Goal: Information Seeking & Learning: Learn about a topic

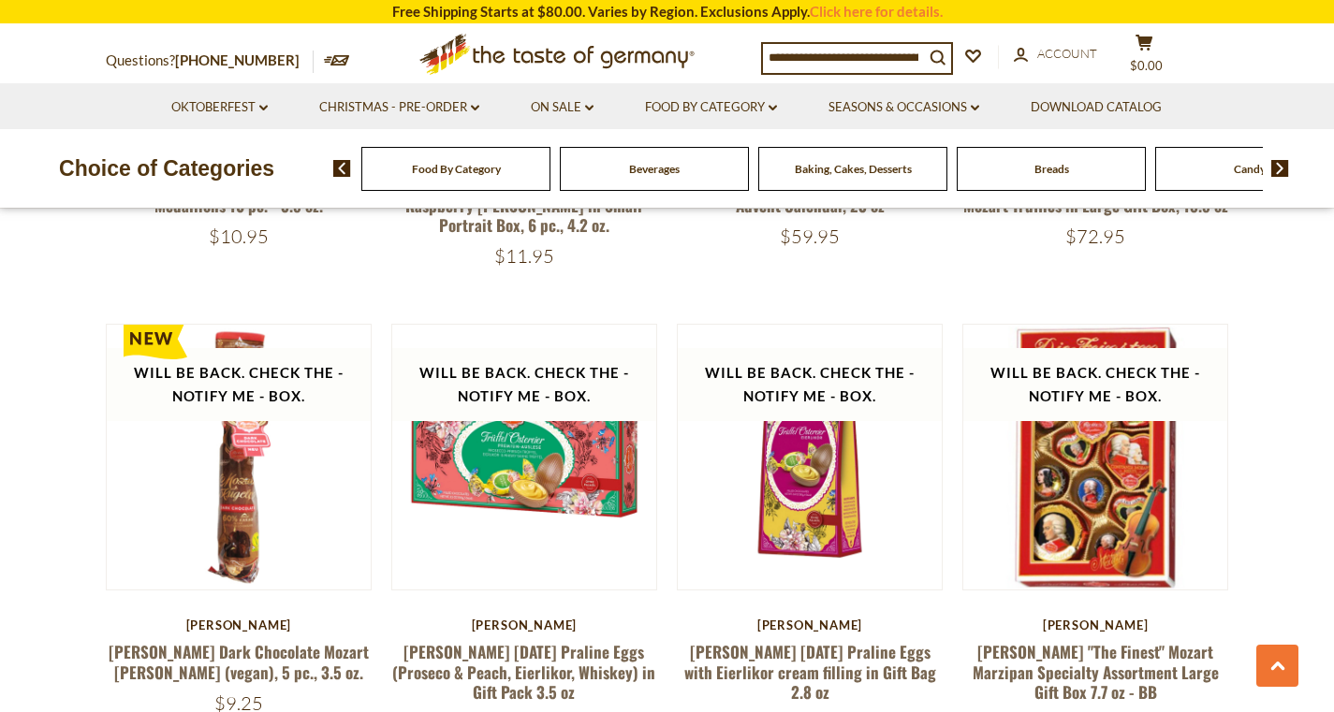
scroll to position [3324, 0]
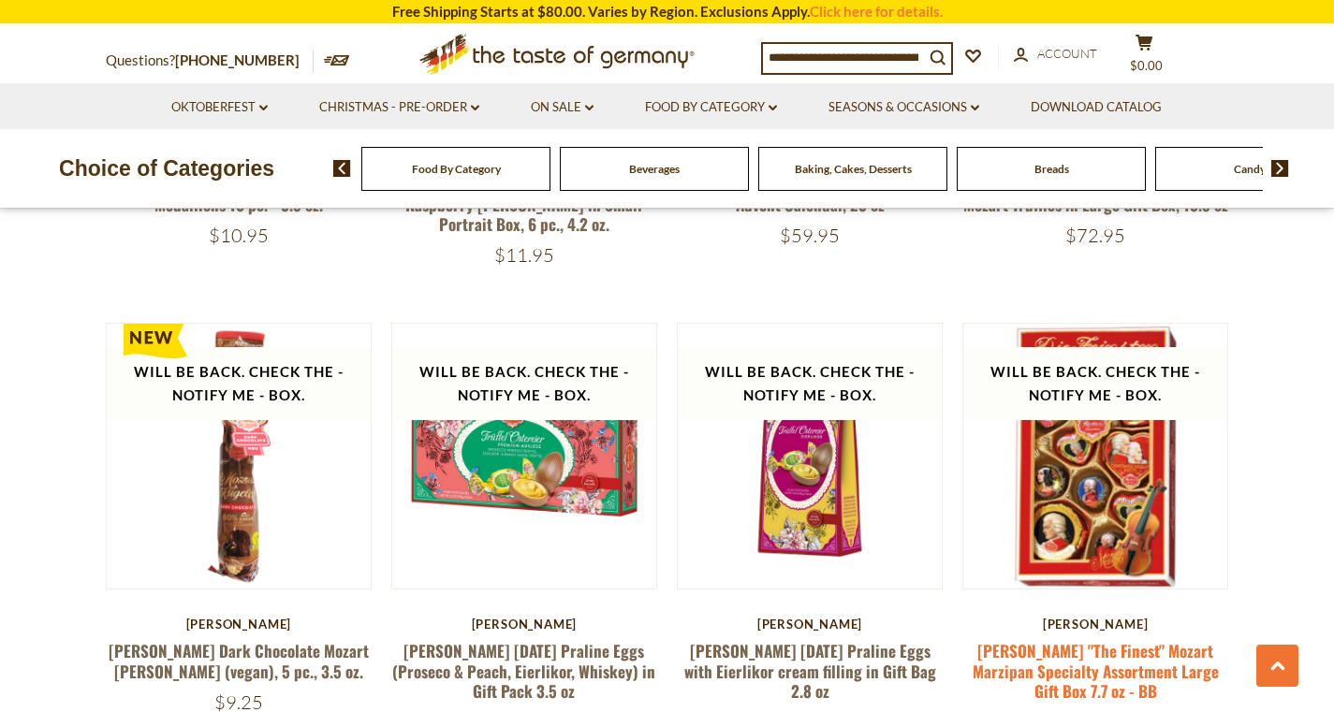
click at [1164, 639] on link "Reber "The Finest" Mozart Marzipan Specialty Assortment Large Gift Box 7.7 oz -…" at bounding box center [1096, 671] width 246 height 64
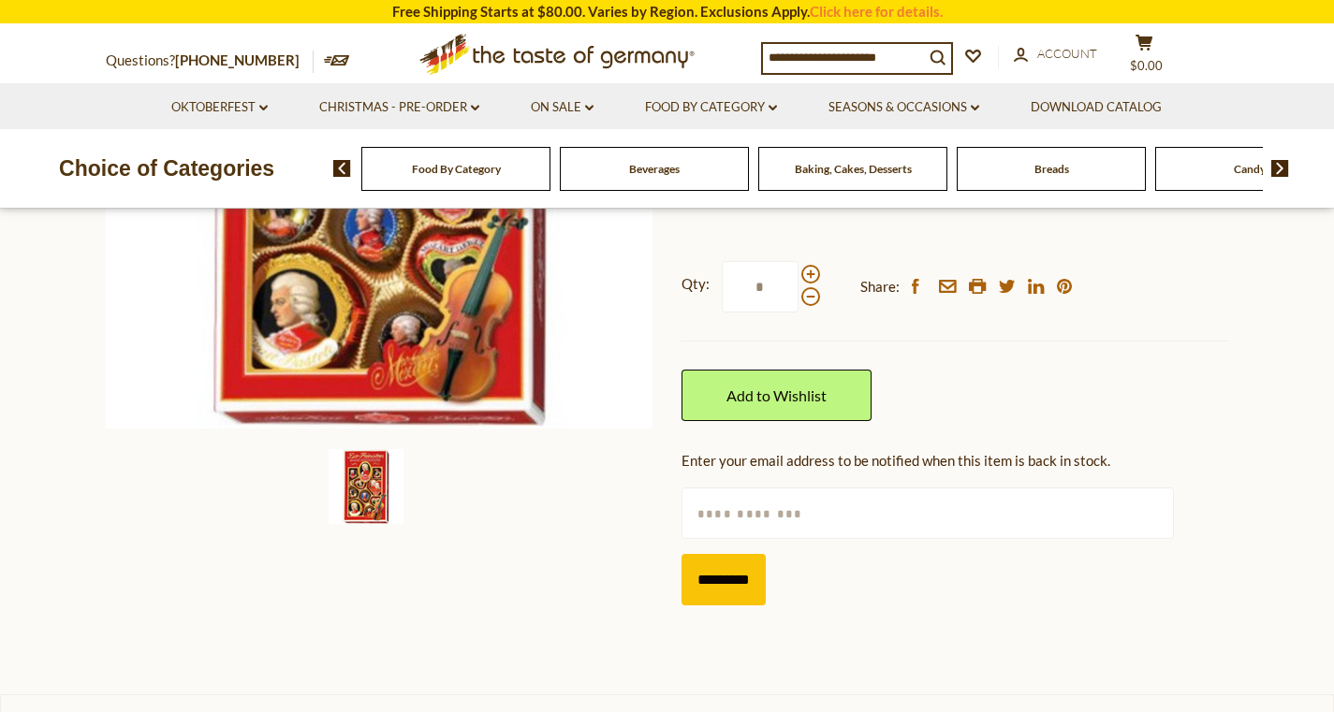
scroll to position [435, 0]
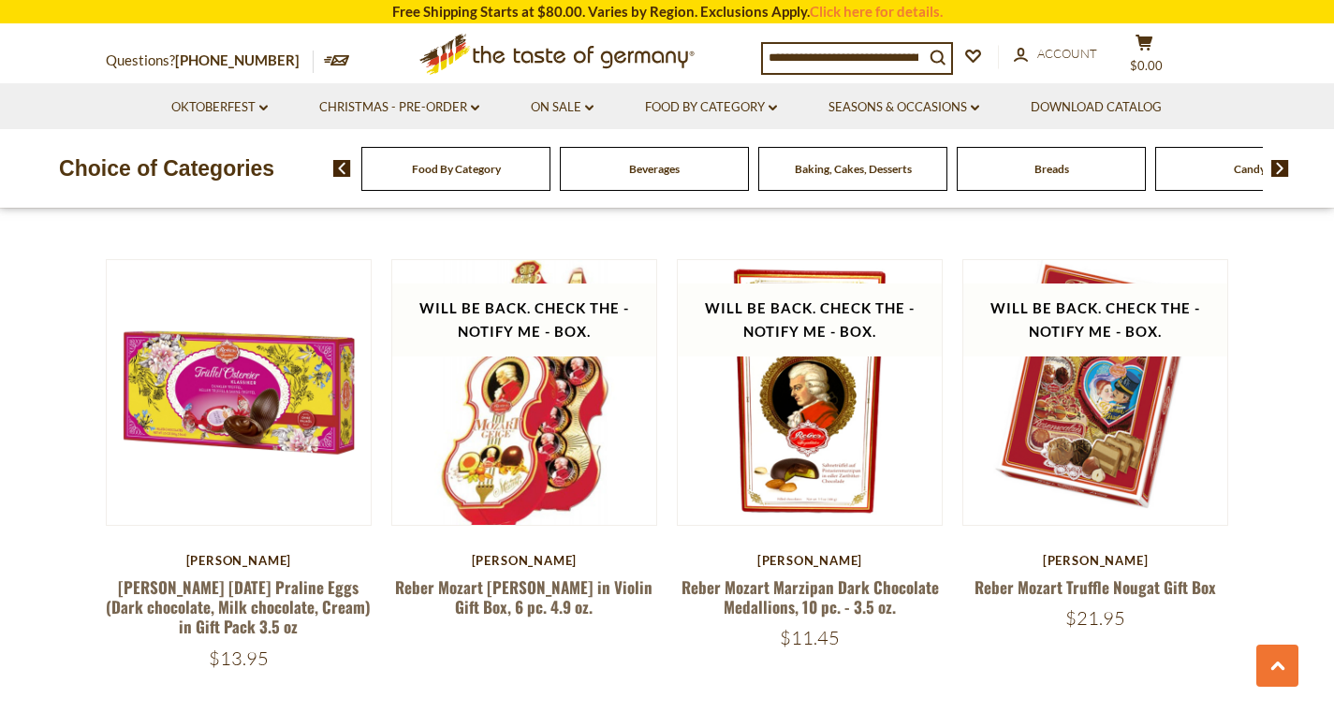
scroll to position [2452, 0]
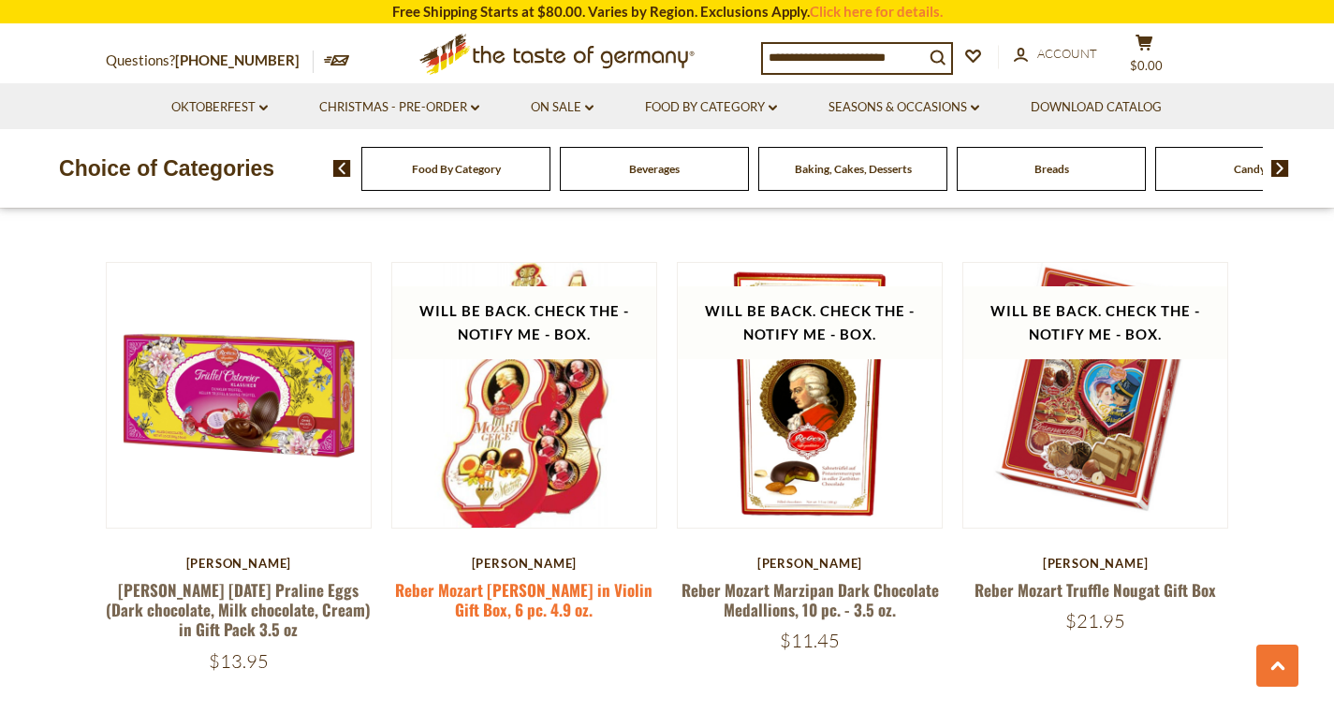
click at [564, 579] on link "Reber Mozart [PERSON_NAME] in Violin Gift Box, 6 pc. 4.9 oz." at bounding box center [523, 600] width 257 height 43
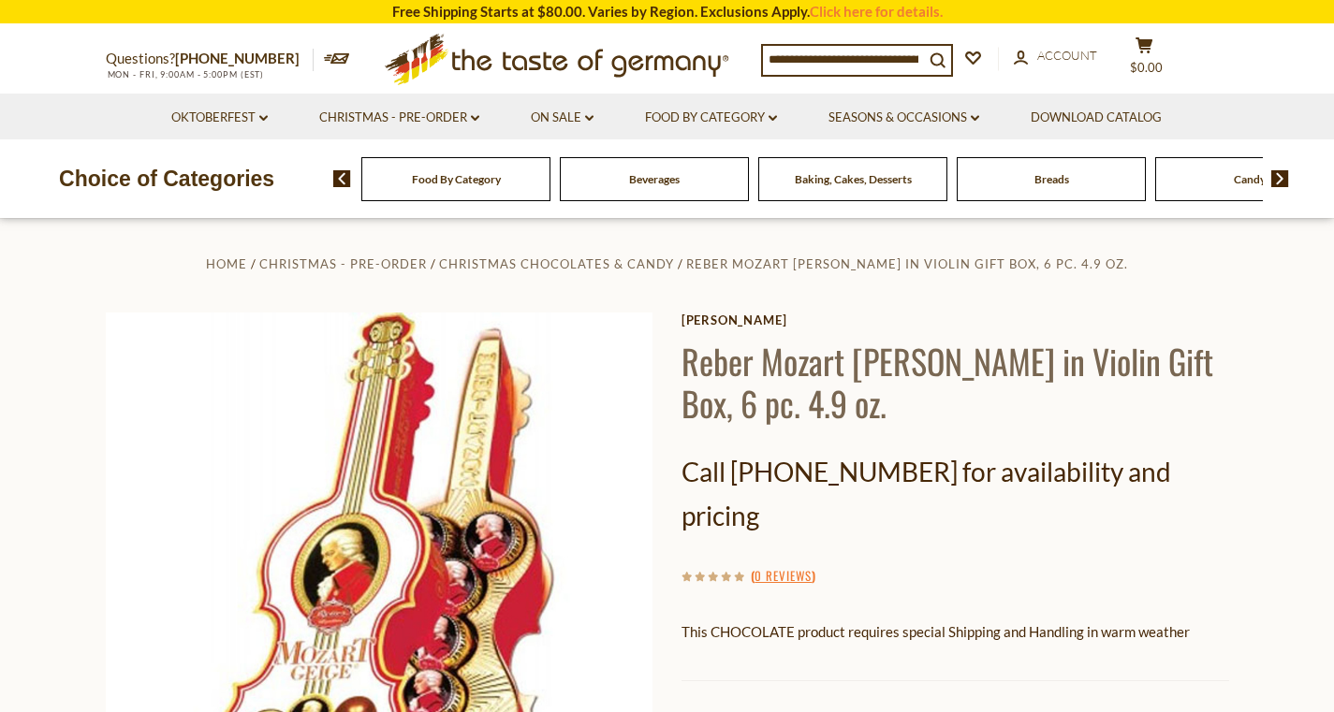
scroll to position [4, 0]
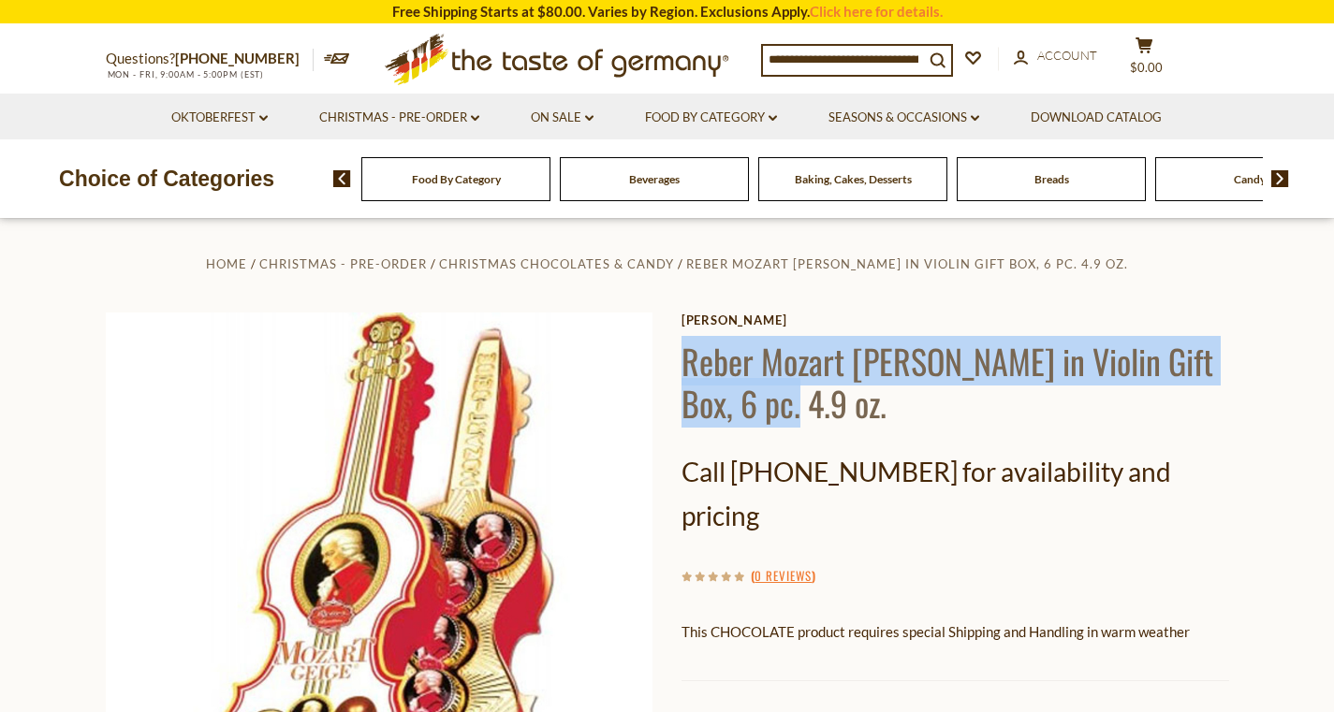
drag, startPoint x: 776, startPoint y: 409, endPoint x: 683, endPoint y: 355, distance: 107.4
click at [683, 355] on h1 "Reber Mozart Kugel in Violin Gift Box, 6 pc. 4.9 oz." at bounding box center [955, 382] width 548 height 84
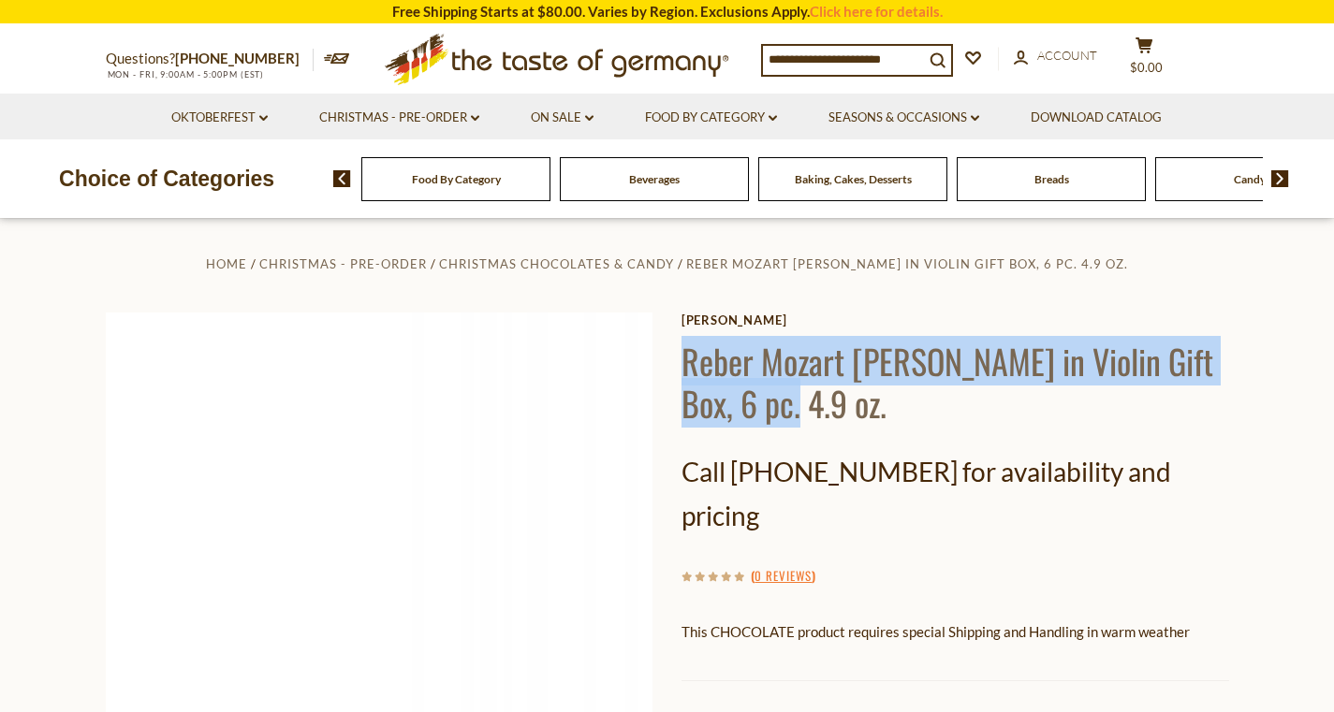
click at [130, 397] on img at bounding box center [380, 587] width 548 height 548
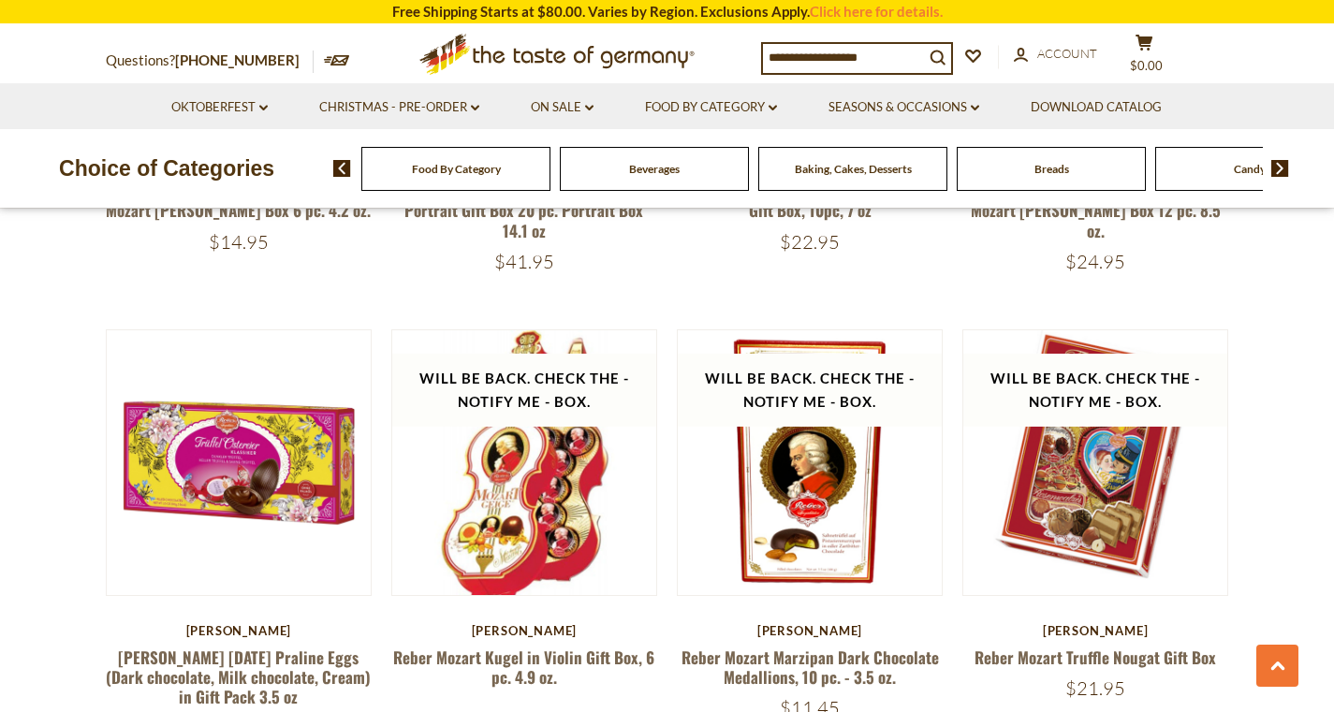
scroll to position [2383, 0]
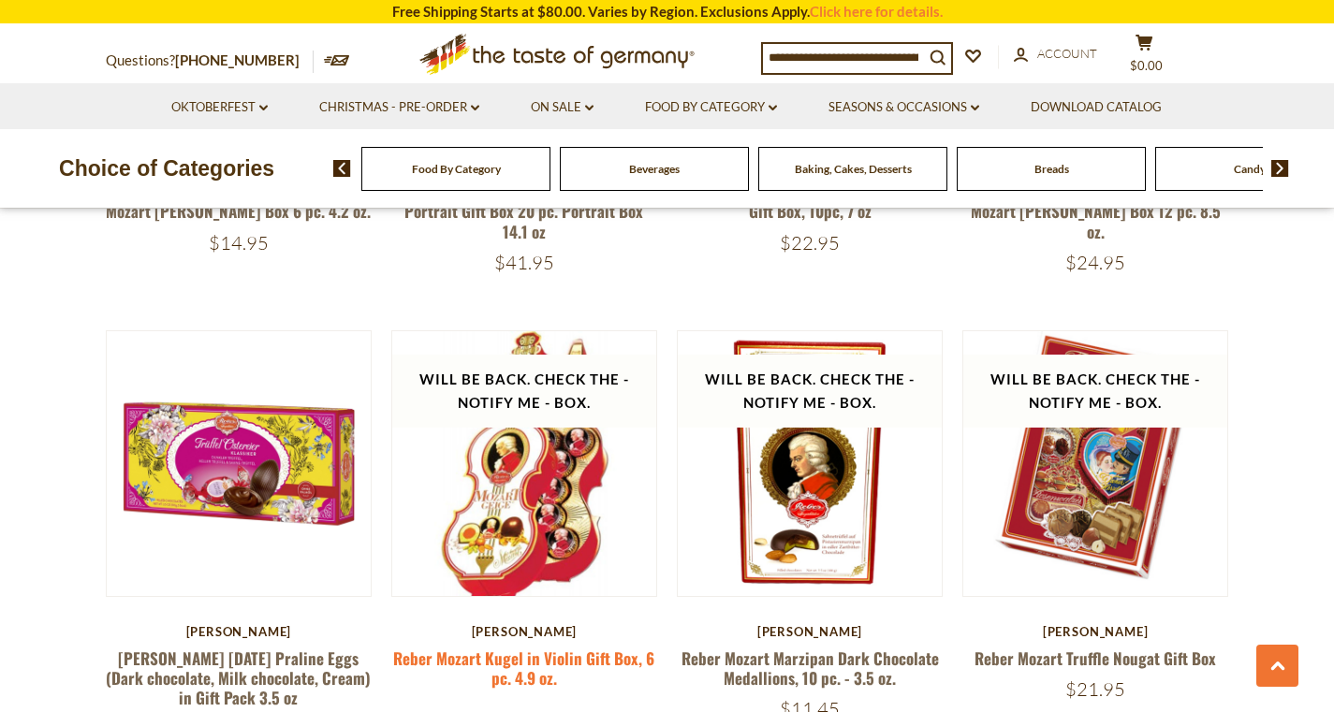
click at [559, 647] on link "Reber Mozart Kugel in Violin Gift Box, 6 pc. 4.9 oz." at bounding box center [523, 668] width 261 height 43
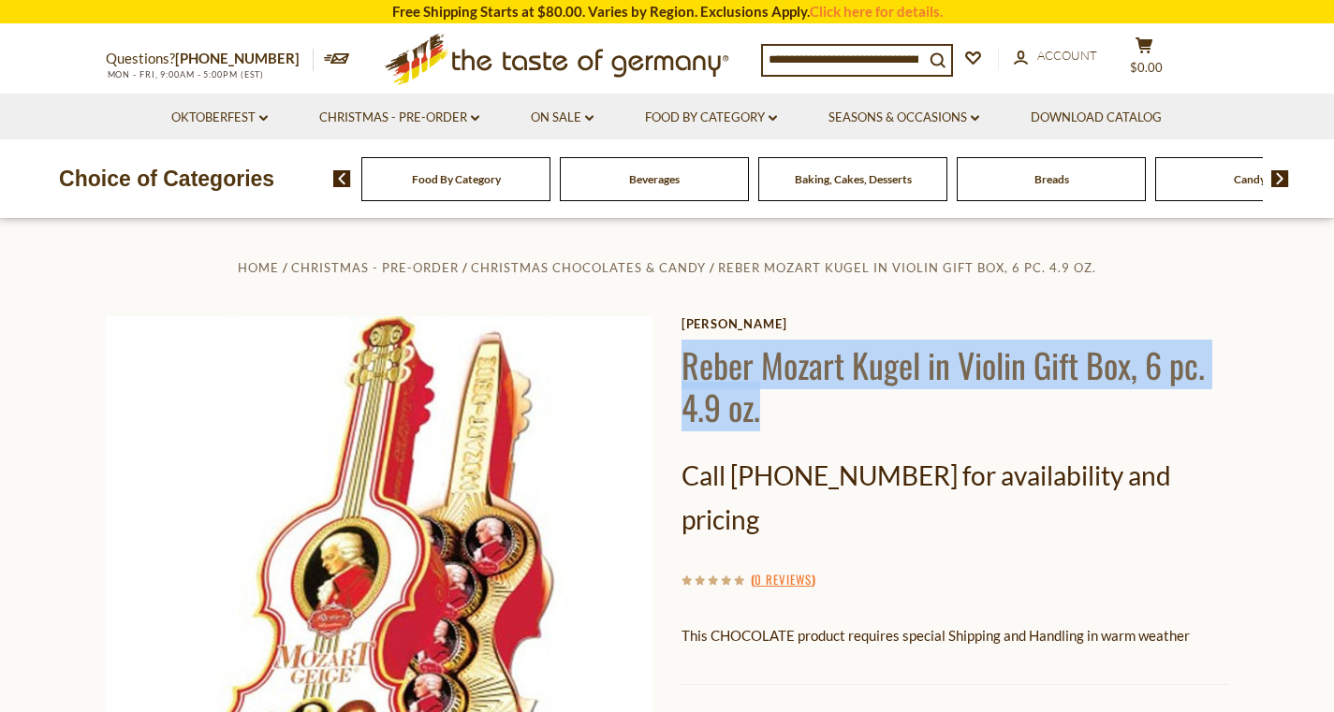
drag, startPoint x: 762, startPoint y: 422, endPoint x: 681, endPoint y: 354, distance: 105.6
click at [681, 354] on h1 "Reber Mozart Kugel in Violin Gift Box, 6 pc. 4.9 oz." at bounding box center [955, 386] width 548 height 84
copy h1 "Reber Mozart Kugel in Violin Gift Box, 6 pc. 4.9 oz."
